Goal: Task Accomplishment & Management: Manage account settings

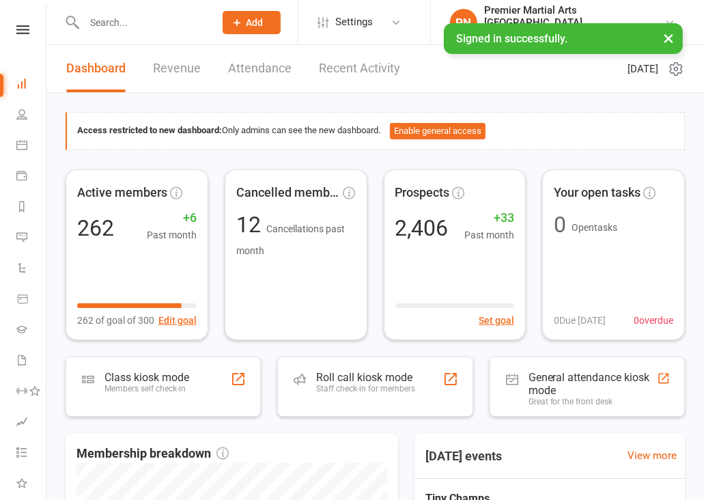
click at [163, 18] on input "text" at bounding box center [142, 22] width 125 height 19
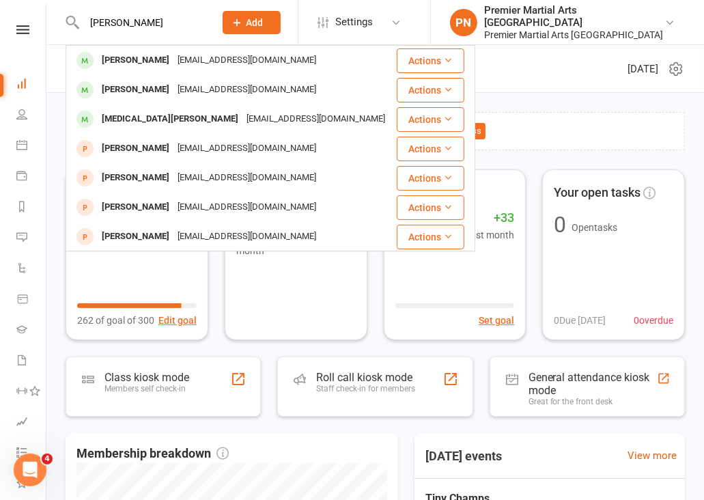
type input "[PERSON_NAME]"
click at [55, 372] on div "Access restricted to new dashboard: Only admins can see the new dashboard. Enab…" at bounding box center [375, 476] width 658 height 766
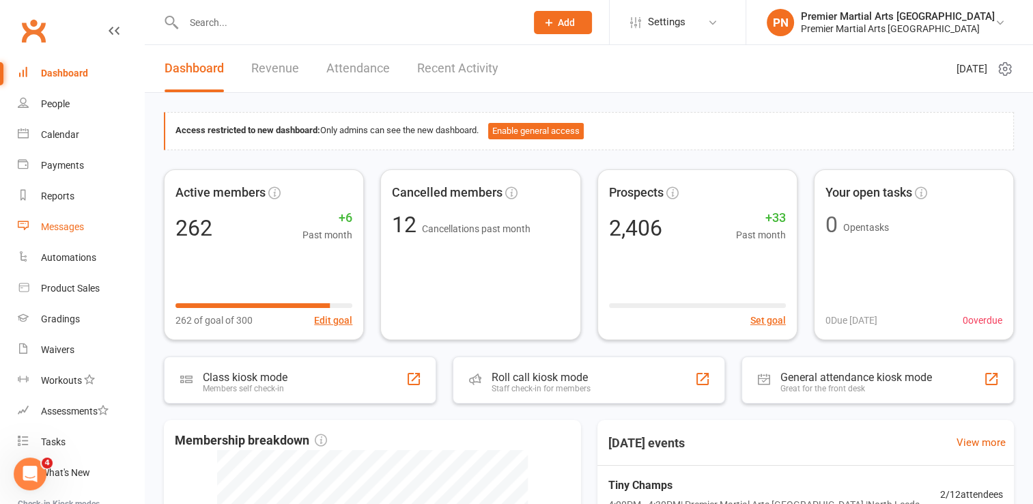
click at [70, 224] on div "Messages" at bounding box center [62, 226] width 43 height 11
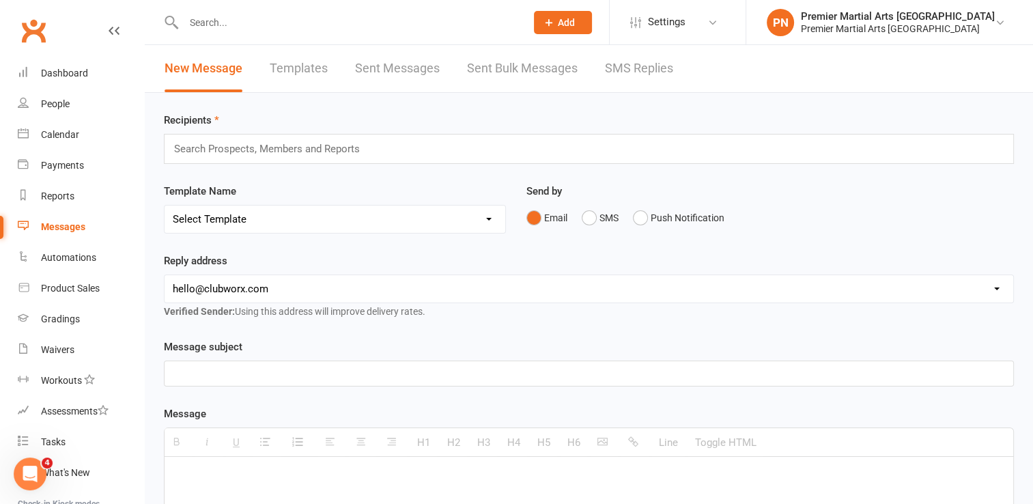
click at [651, 66] on link "SMS Replies" at bounding box center [639, 68] width 68 height 47
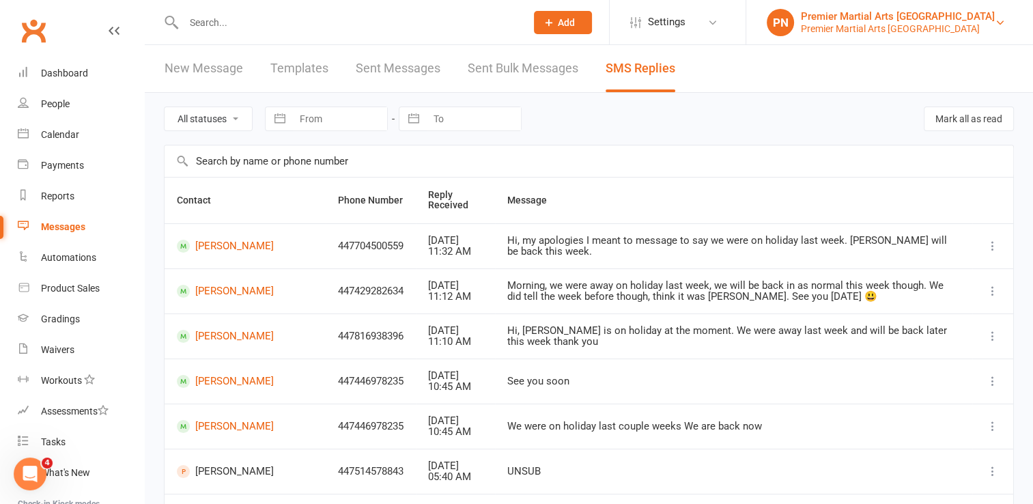
click at [703, 23] on div "Premier Martial Arts [GEOGRAPHIC_DATA]" at bounding box center [898, 29] width 194 height 12
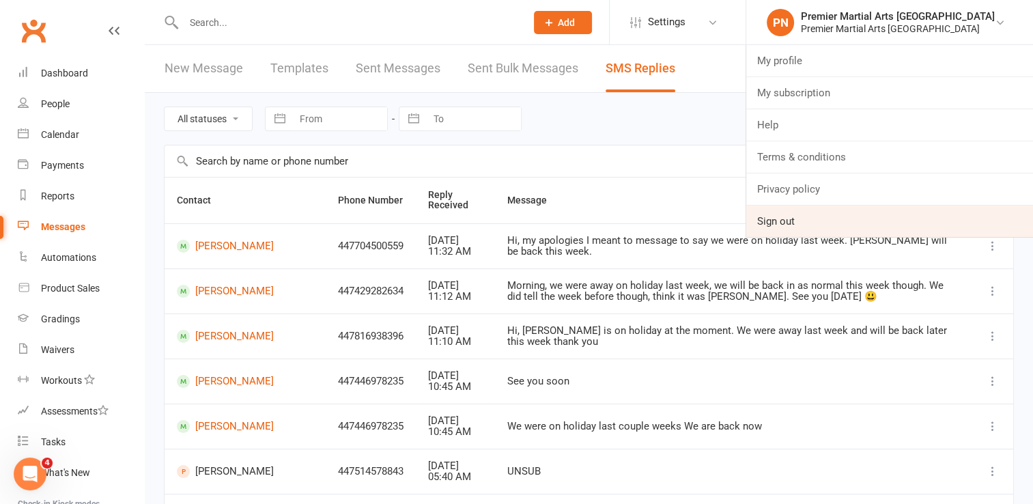
click at [703, 216] on link "Sign out" at bounding box center [889, 221] width 287 height 31
